Goal: Task Accomplishment & Management: Manage account settings

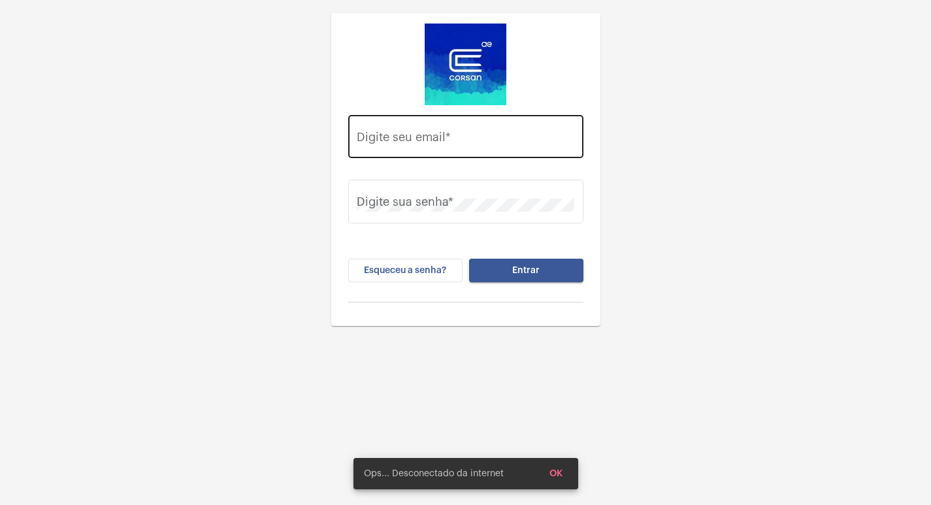
click at [415, 146] on input "Digite seu email *" at bounding box center [465, 139] width 217 height 13
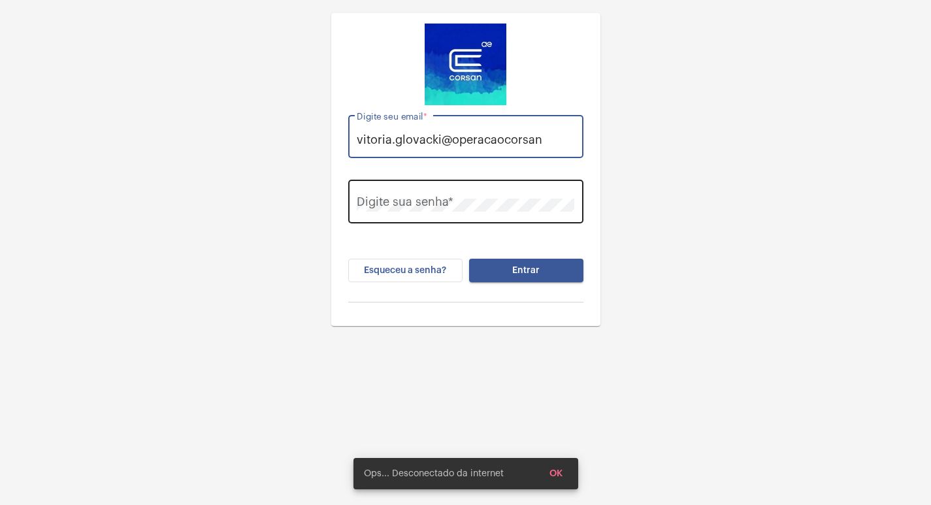
click at [415, 192] on div "Digite sua senha *" at bounding box center [465, 200] width 217 height 46
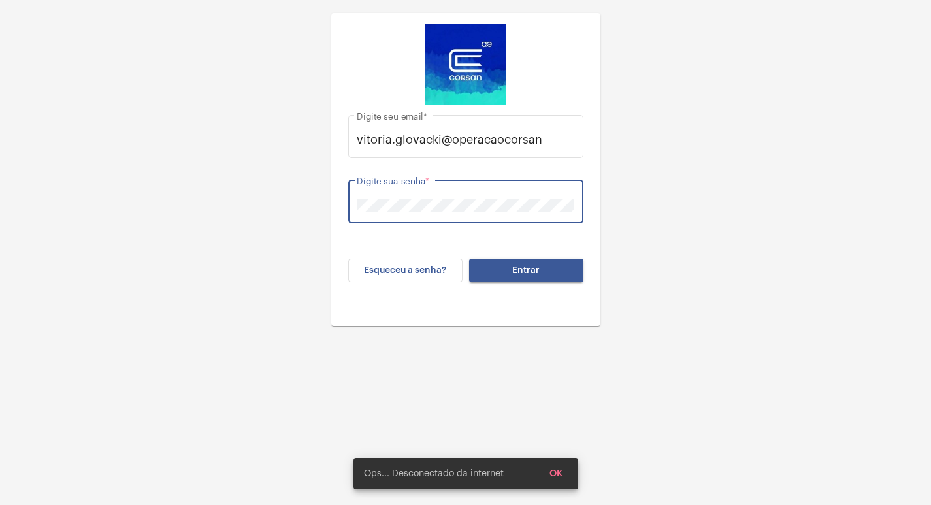
click at [469, 259] on button "Entrar" at bounding box center [526, 271] width 114 height 24
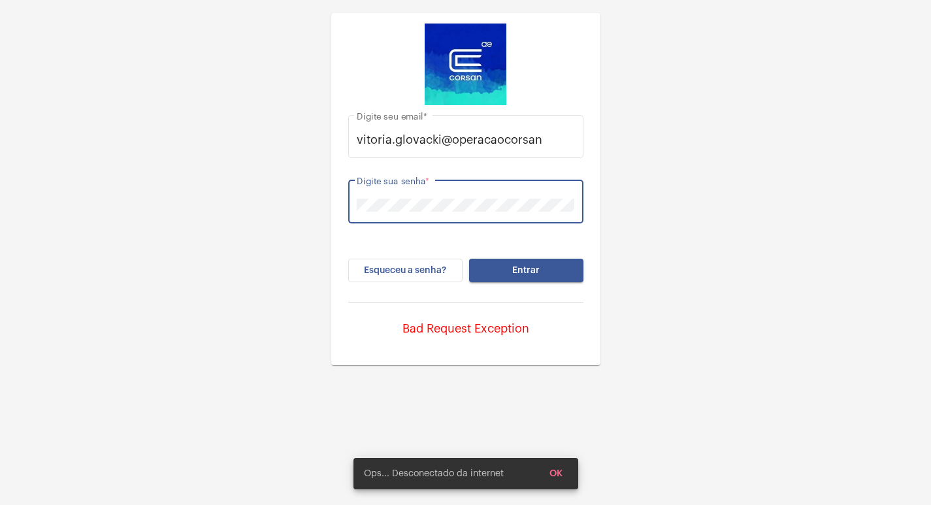
click at [276, 210] on div "vitoria.glovacki@operacaocorsan Digite seu email * Digite sua senha * Esqueceu …" at bounding box center [465, 182] width 931 height 365
click at [535, 144] on input "vitoria.glovacki@operacaocorsan" at bounding box center [465, 139] width 217 height 13
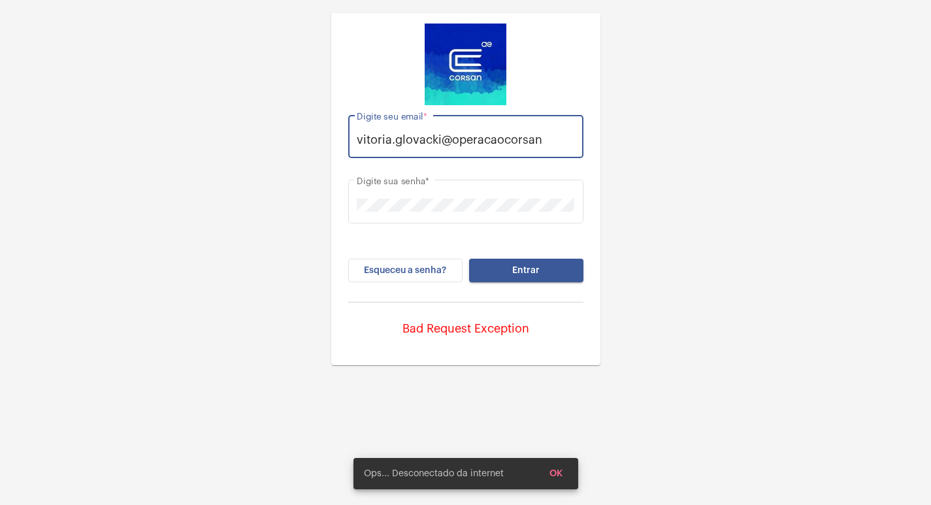
click at [543, 144] on input "vitoria.glovacki@operacaocorsan" at bounding box center [465, 139] width 217 height 13
type input "[EMAIL_ADDRESS][DOMAIN_NAME]"
click at [469, 259] on button "Entrar" at bounding box center [526, 271] width 114 height 24
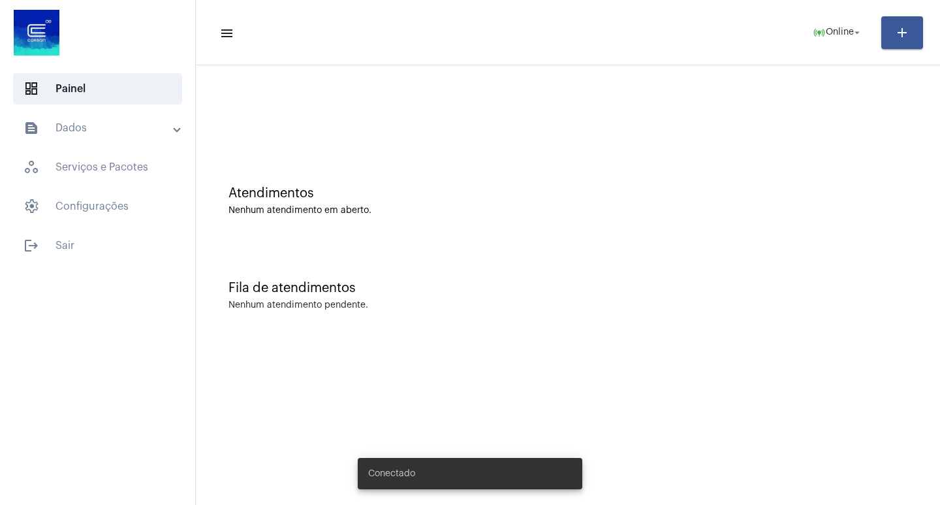
click at [136, 131] on mat-panel-title "text_snippet_outlined Dados" at bounding box center [99, 128] width 151 height 16
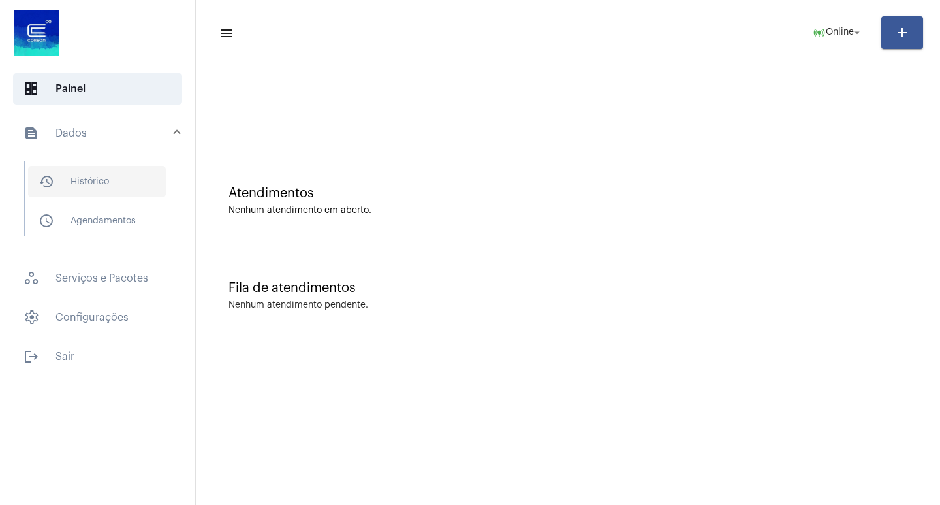
click at [128, 193] on span "history_outlined Histórico" at bounding box center [97, 181] width 138 height 31
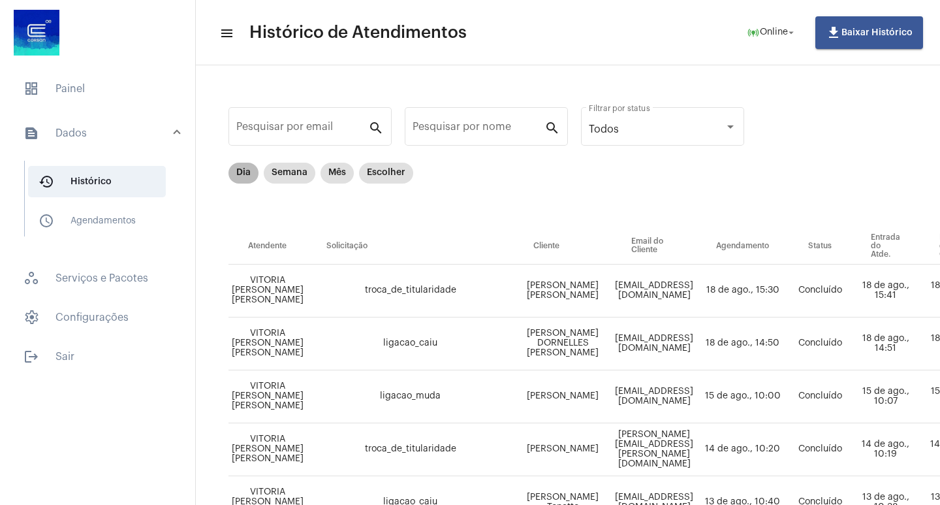
click at [233, 172] on mat-chip "Dia" at bounding box center [244, 173] width 30 height 21
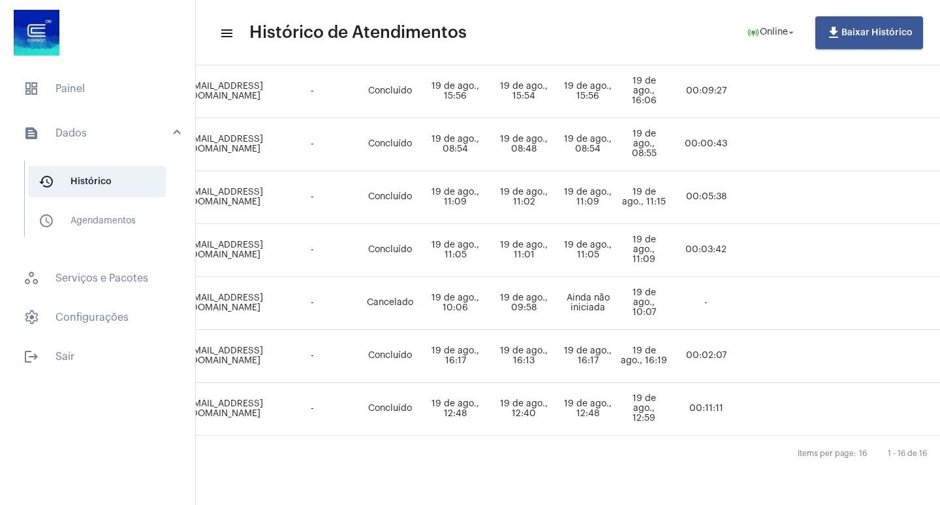
scroll to position [685, 572]
